Goal: Book appointment/travel/reservation

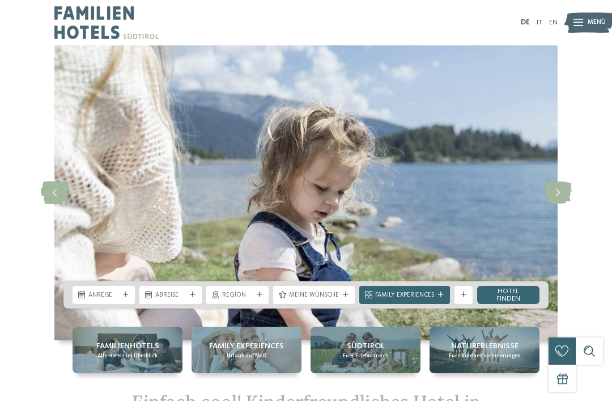
click at [118, 290] on div "Anreise" at bounding box center [103, 295] width 35 height 10
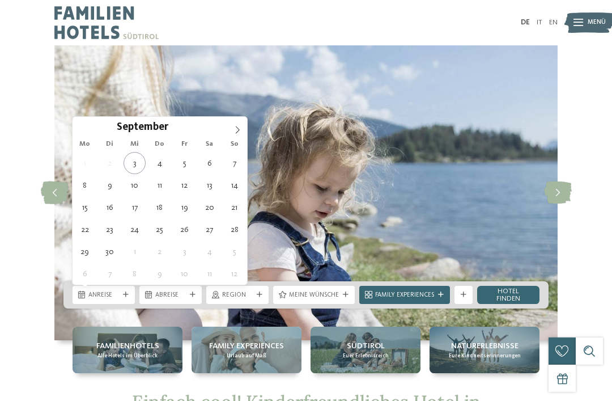
click at [239, 130] on icon at bounding box center [238, 129] width 4 height 7
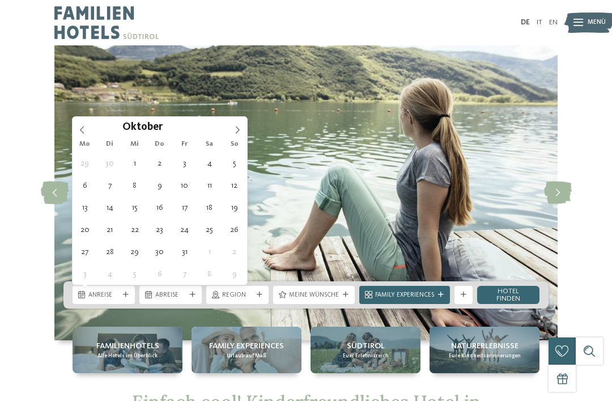
type div "12.10.2025"
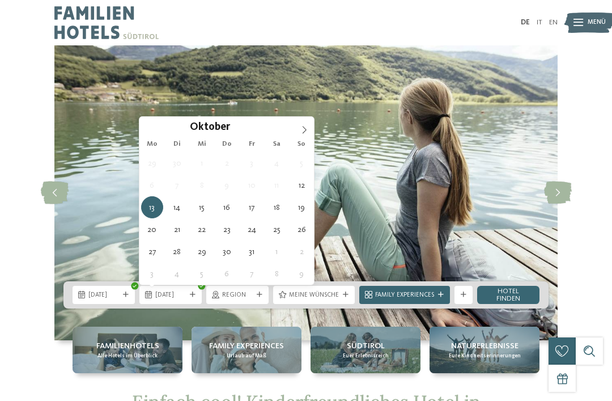
type div "19.10.2025"
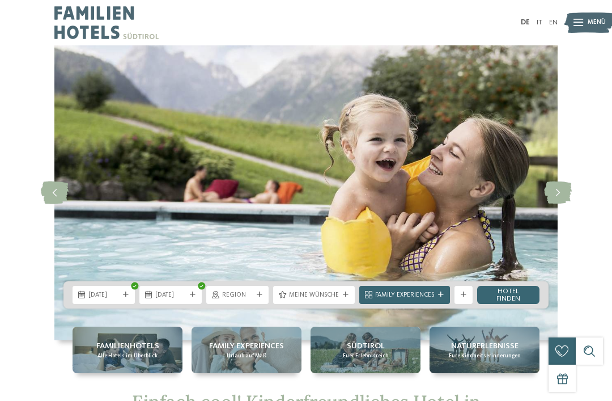
click at [334, 295] on span "Meine Wünsche" at bounding box center [314, 295] width 50 height 9
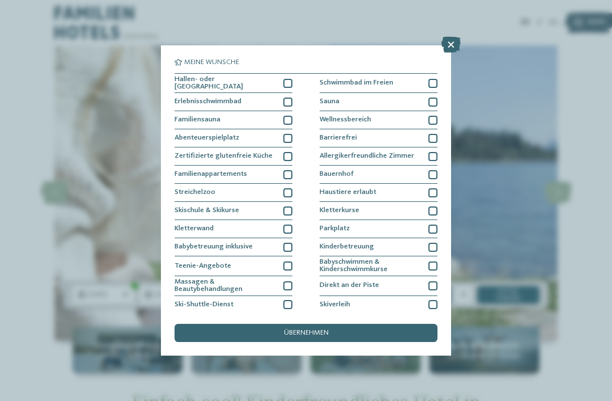
click at [445, 37] on icon at bounding box center [450, 45] width 19 height 16
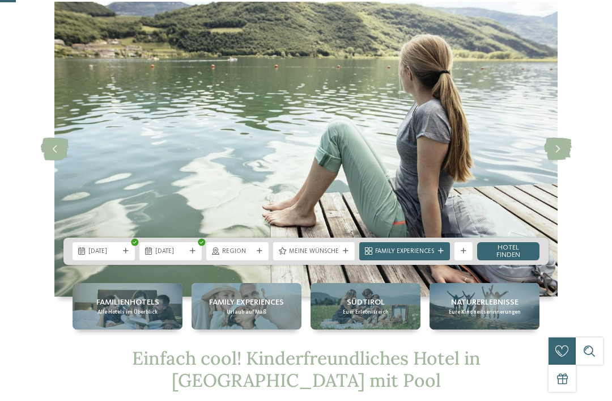
scroll to position [48, 0]
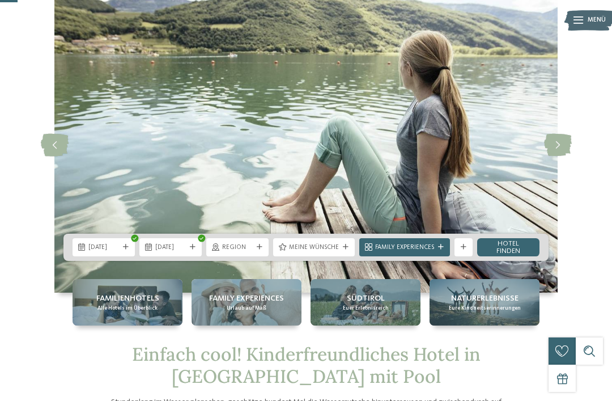
click at [438, 249] on icon at bounding box center [441, 247] width 6 height 6
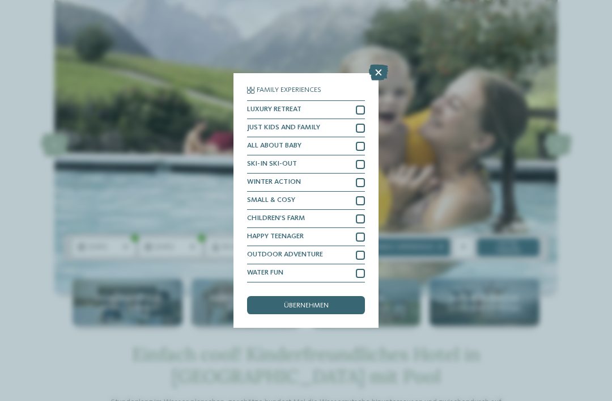
click at [377, 65] on icon at bounding box center [378, 73] width 19 height 16
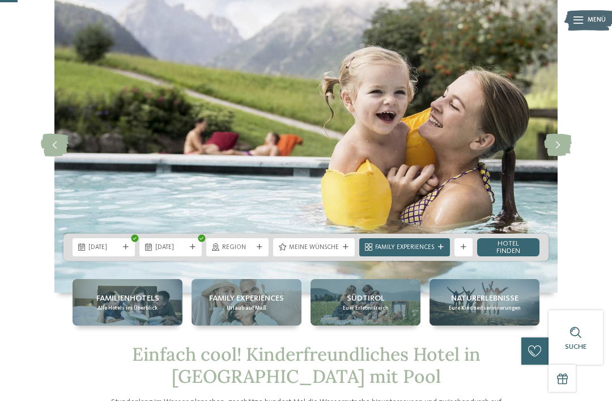
click at [509, 245] on link "Hotel finden" at bounding box center [508, 247] width 62 height 18
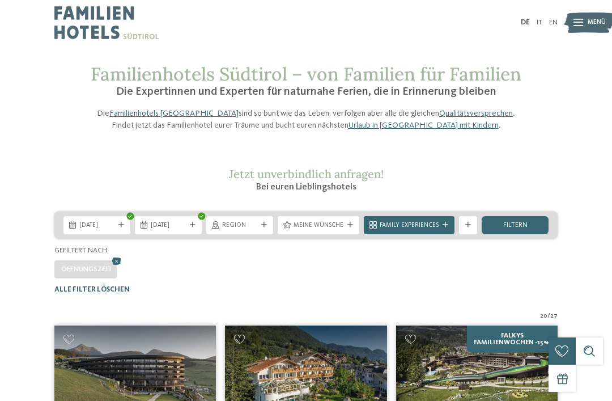
click at [343, 234] on div "Meine Wünsche" at bounding box center [319, 225] width 82 height 18
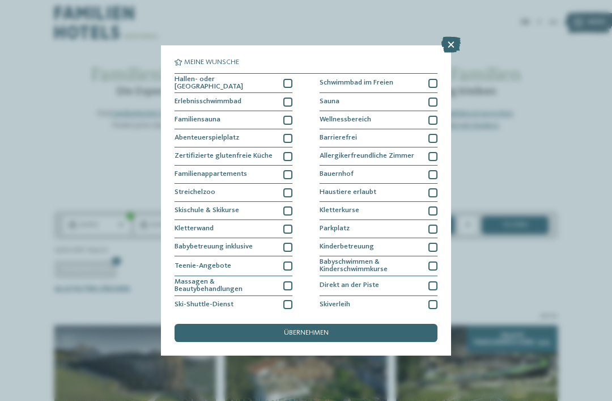
click at [289, 79] on div at bounding box center [287, 83] width 9 height 9
click at [335, 324] on div "übernehmen" at bounding box center [306, 333] width 263 height 18
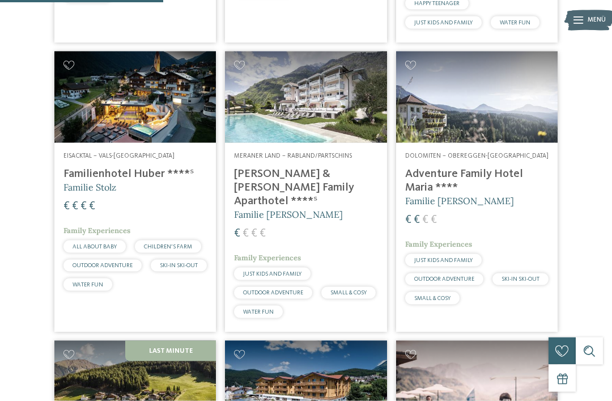
scroll to position [562, 0]
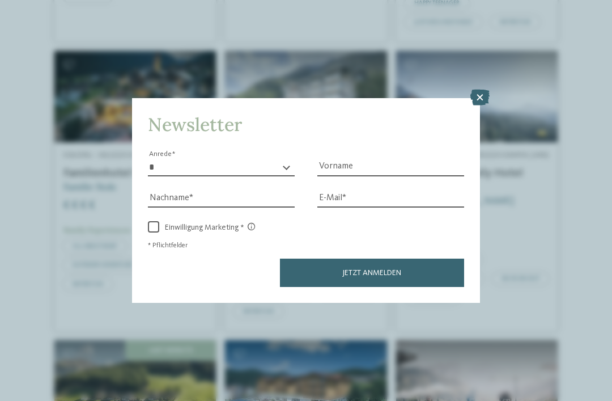
click at [486, 195] on div "Newsletter * **** **** ******* ****** Anrede Vorname Nachname Link" at bounding box center [306, 200] width 612 height 401
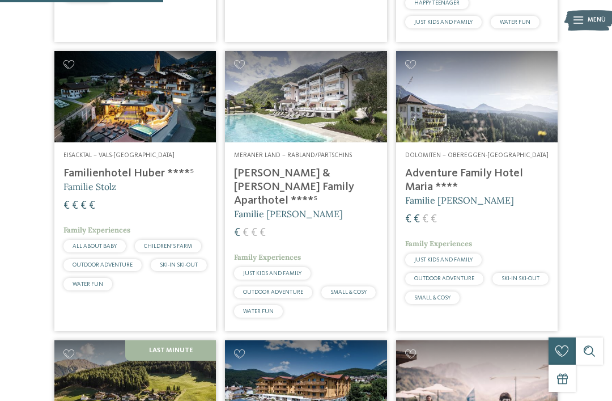
click at [485, 194] on h4 "Adventure Family Hotel Maria ****" at bounding box center [476, 180] width 143 height 27
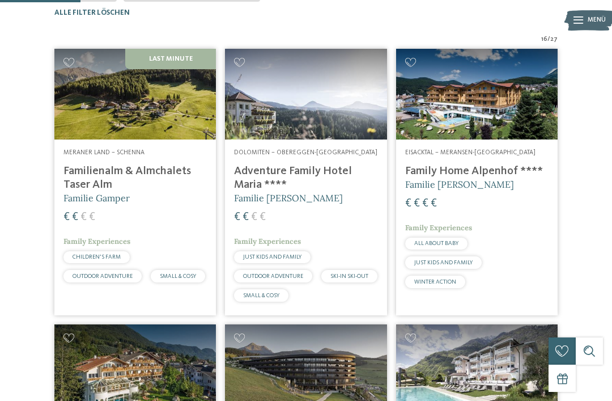
scroll to position [278, 0]
